Goal: Information Seeking & Learning: Learn about a topic

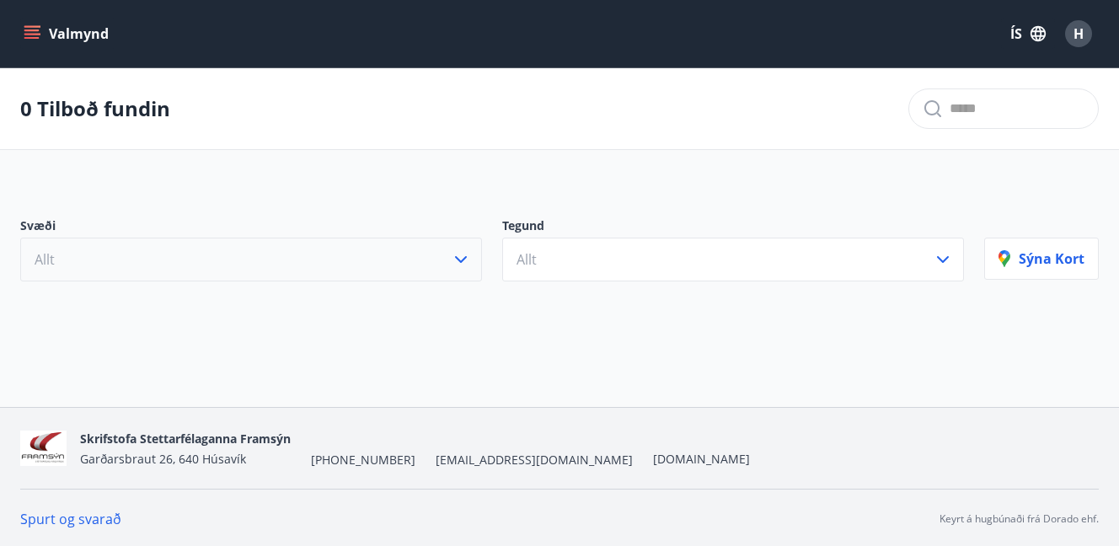
click at [458, 265] on icon "button" at bounding box center [461, 260] width 20 height 20
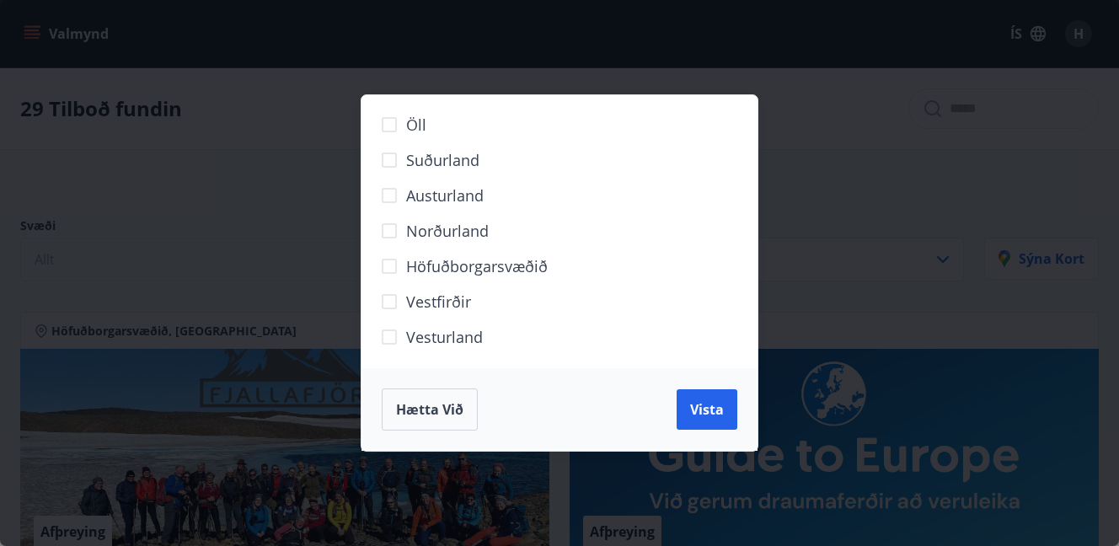
click at [350, 90] on div "Öll Suðurland [GEOGRAPHIC_DATA] Norðurland Höfuðborgarsvæðið [GEOGRAPHIC_DATA] …" at bounding box center [559, 273] width 1119 height 546
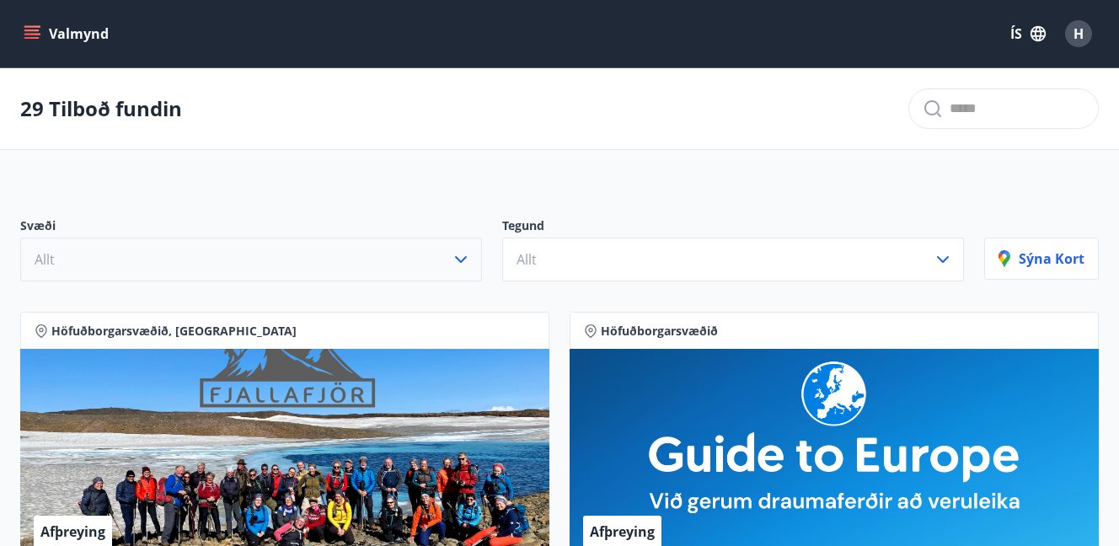
click at [951, 104] on input "text" at bounding box center [1017, 108] width 135 height 27
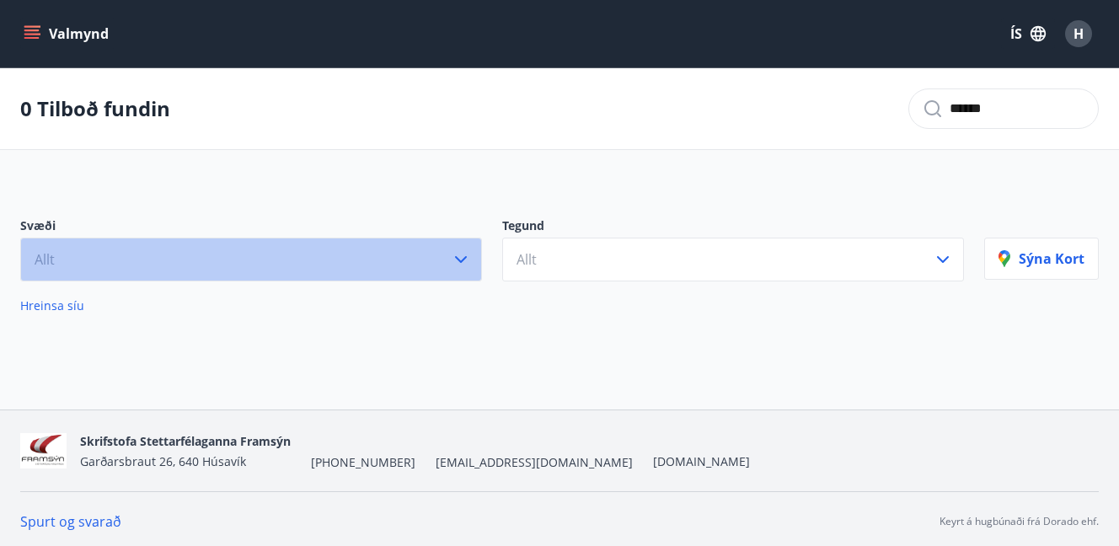
click at [464, 263] on icon "button" at bounding box center [461, 260] width 20 height 20
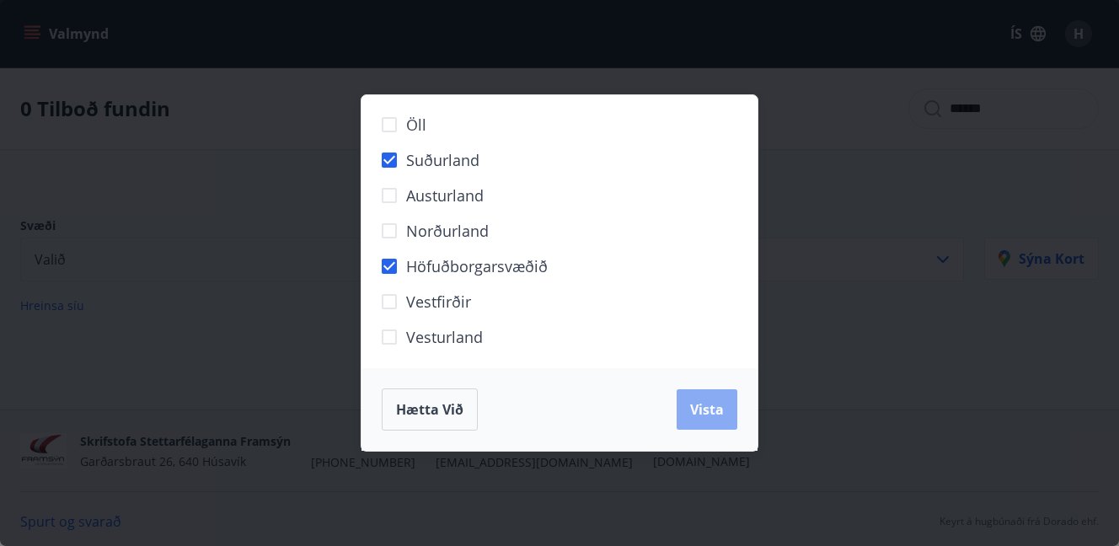
click at [710, 425] on button "Vista" at bounding box center [707, 409] width 61 height 40
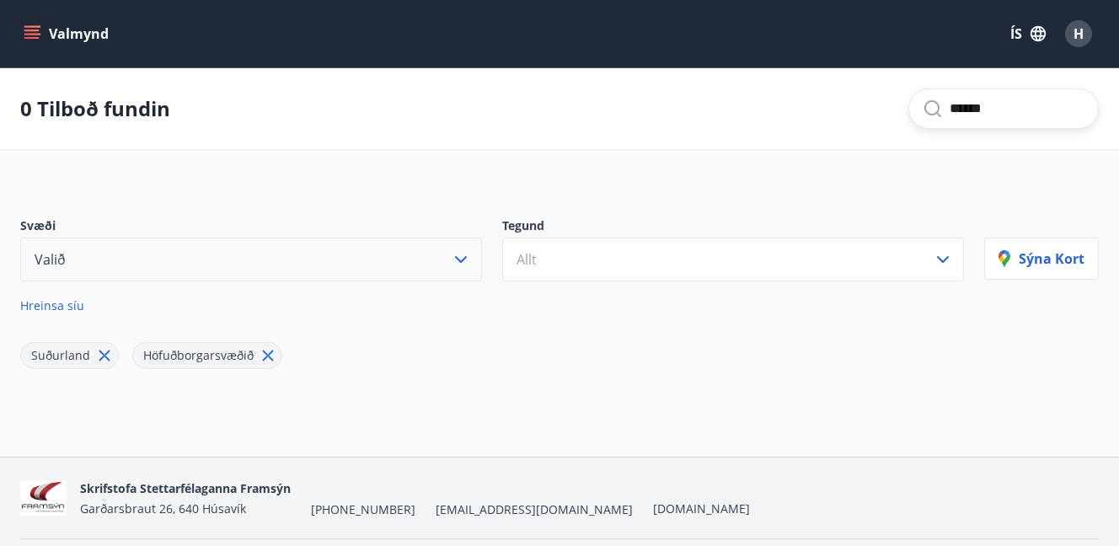
click at [959, 110] on input "******" at bounding box center [1017, 108] width 135 height 27
type input "*"
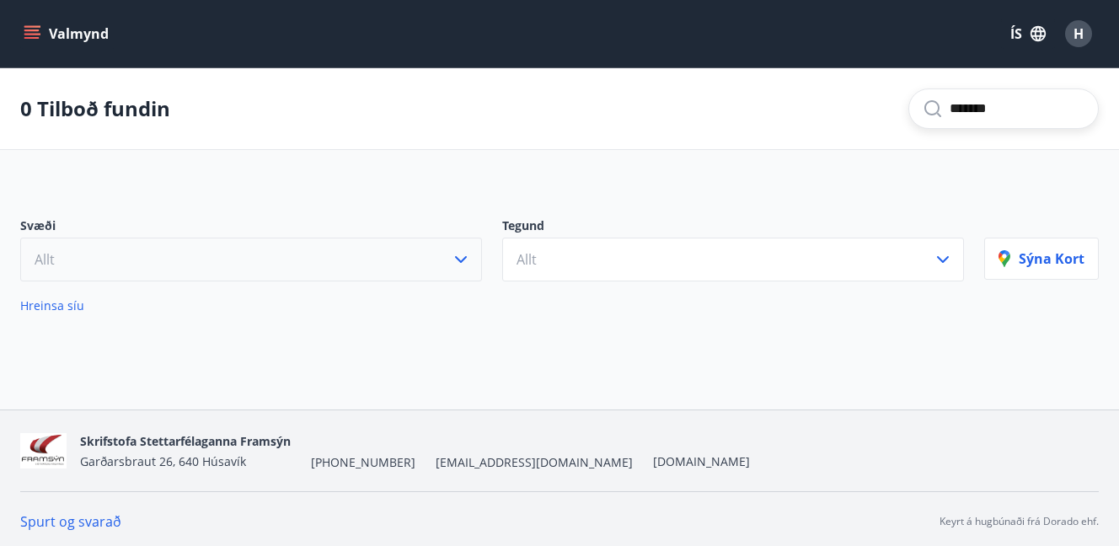
click at [950, 113] on input "*******" at bounding box center [1017, 108] width 135 height 27
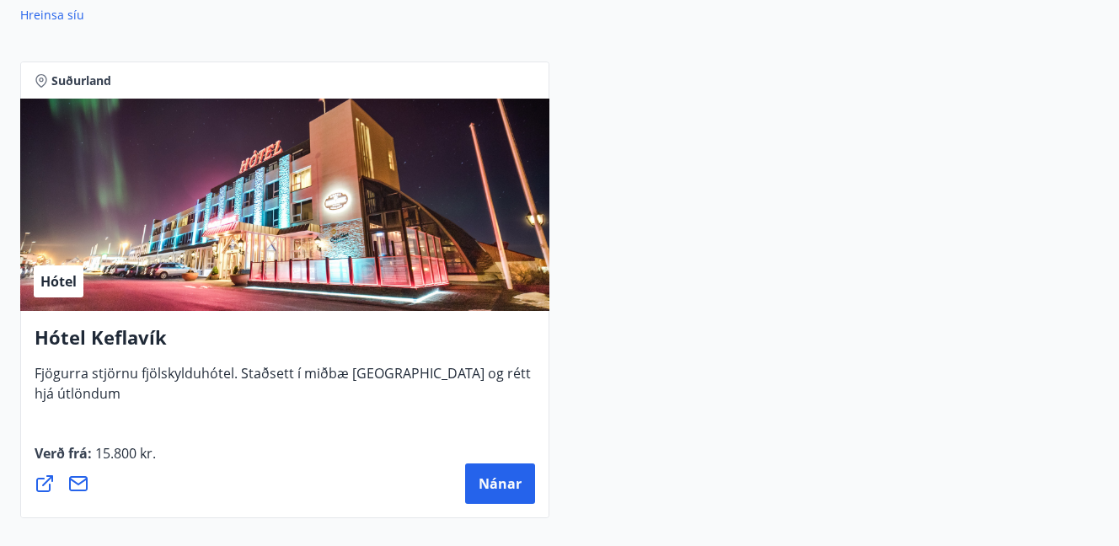
scroll to position [319, 0]
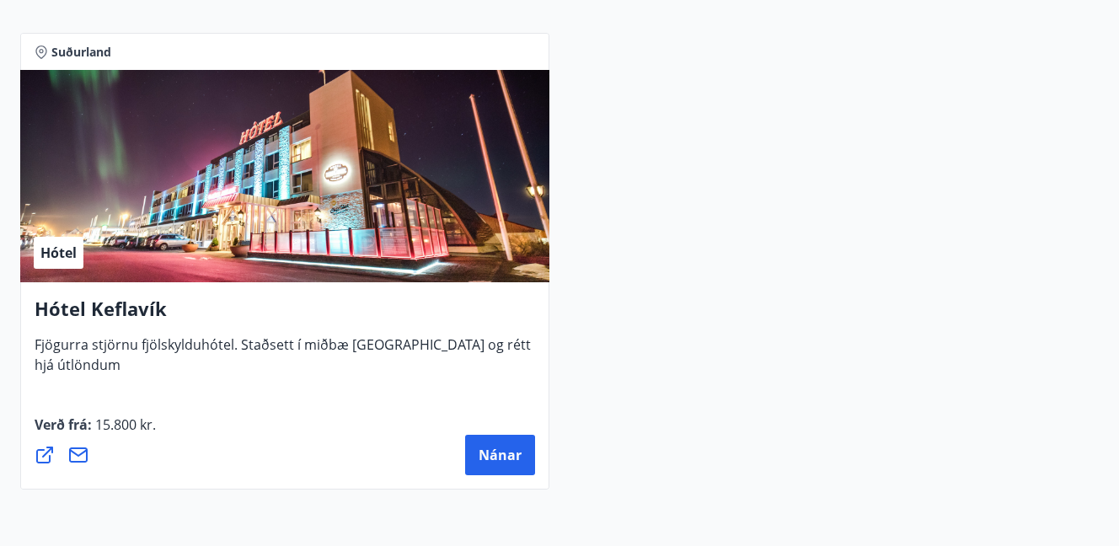
type input "********"
click at [316, 314] on h4 "Hótel Keflavík" at bounding box center [285, 315] width 501 height 39
click at [497, 456] on span "Nánar" at bounding box center [500, 455] width 43 height 19
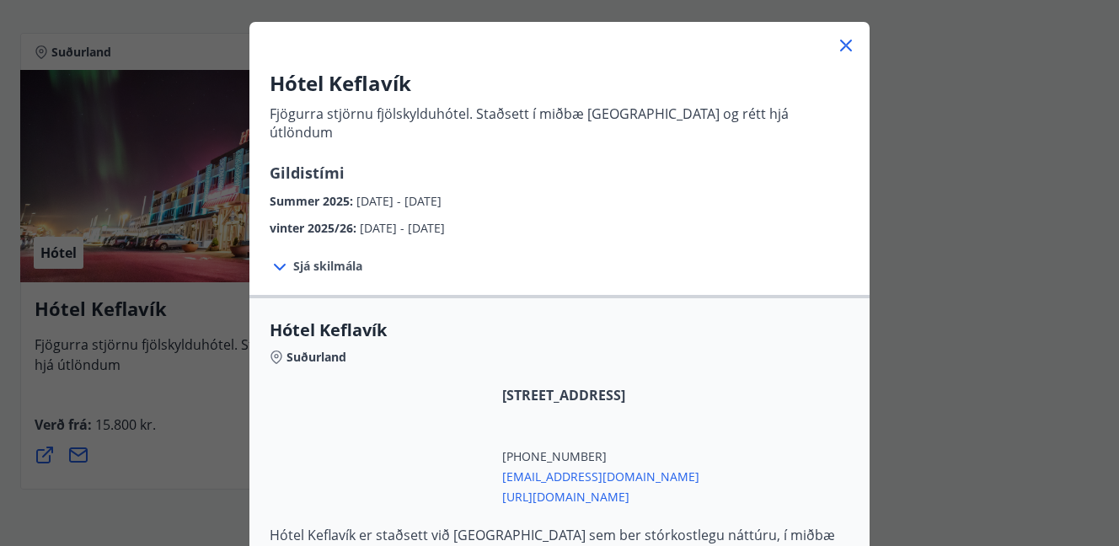
scroll to position [99, 0]
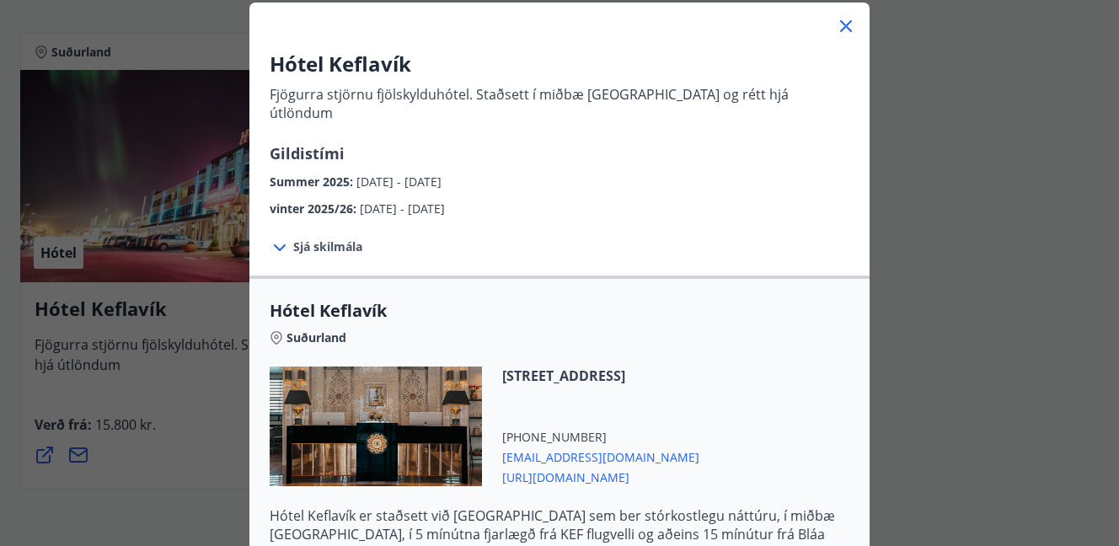
click at [280, 244] on icon at bounding box center [280, 247] width 12 height 7
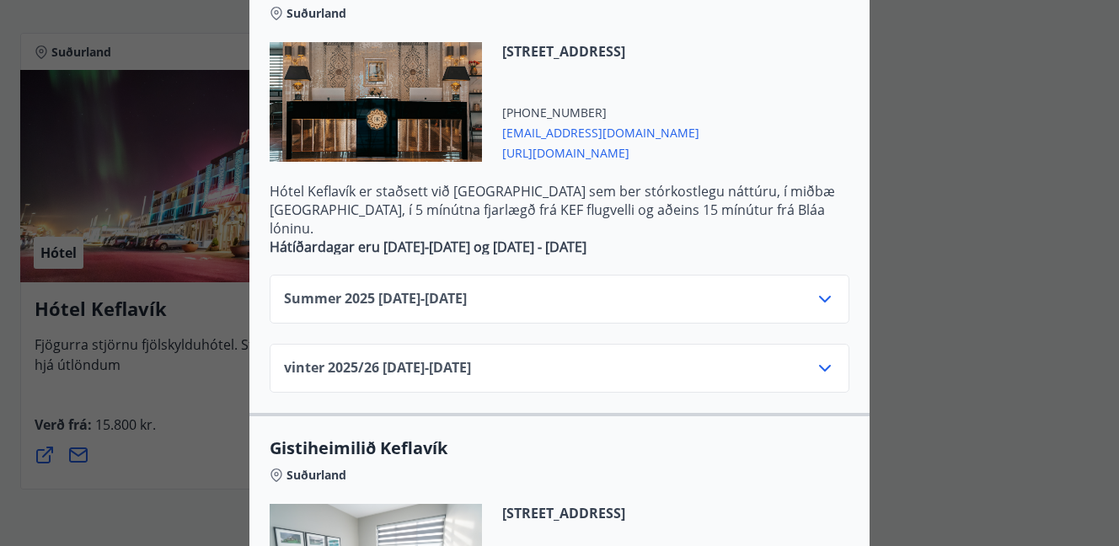
scroll to position [567, 0]
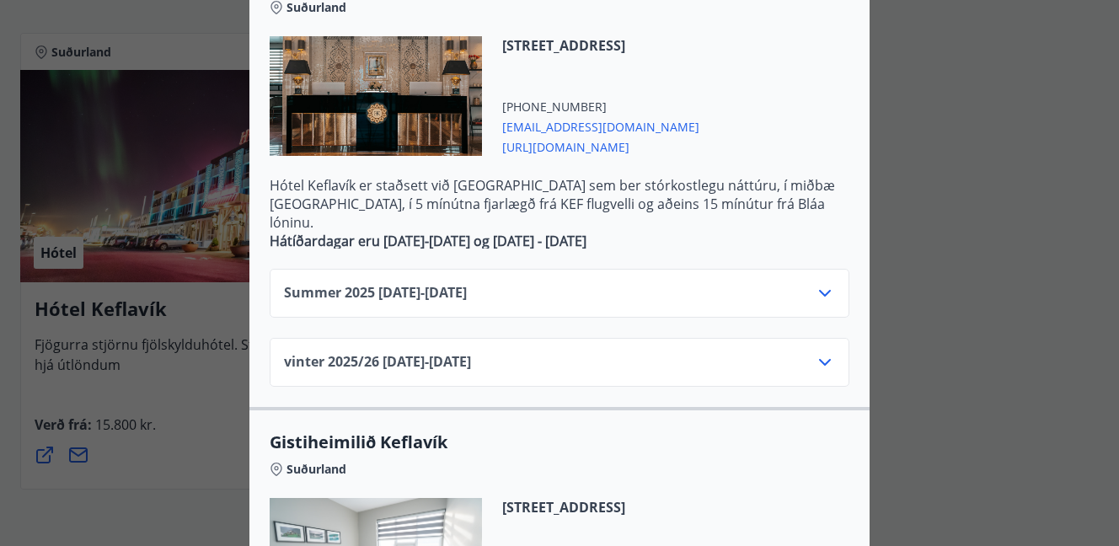
click at [566, 283] on div "Summer [PHONE_NUMBER][DATE] - [DATE]" at bounding box center [559, 300] width 551 height 34
click at [819, 283] on icon at bounding box center [825, 293] width 20 height 20
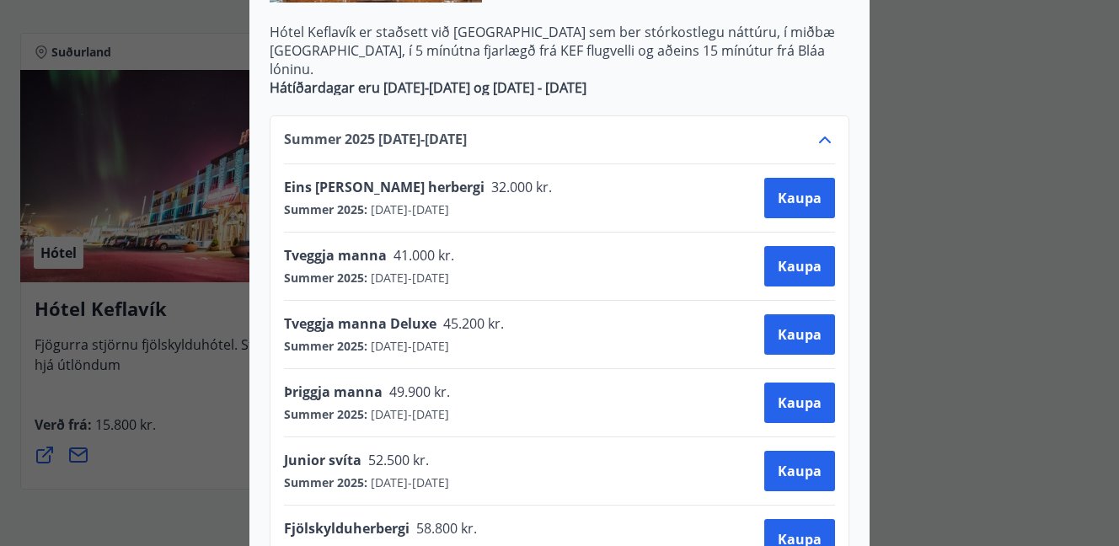
scroll to position [730, 0]
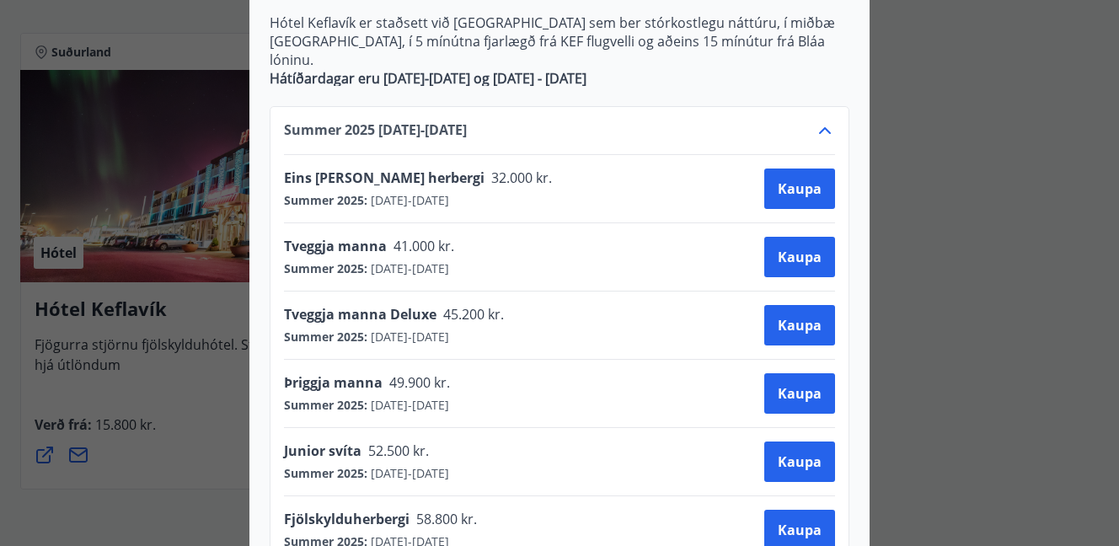
click at [1012, 201] on div "Hótel Keflavík Fjögurra stjörnu fjölskylduhótel. Staðsett í miðbæ [GEOGRAPHIC_D…" at bounding box center [559, 273] width 1119 height 546
